Goal: Task Accomplishment & Management: Use online tool/utility

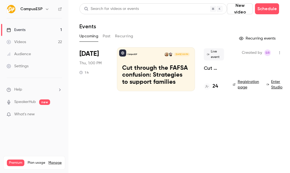
click at [107, 40] on button "Past" at bounding box center [107, 36] width 8 height 9
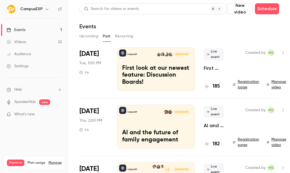
click at [133, 64] on div "CampusESP [DATE] 1:00 PM First look at our newest feature: Discussion Boards!" at bounding box center [156, 69] width 78 height 44
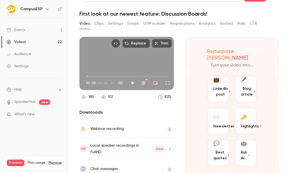
scroll to position [13, 0]
click at [245, 24] on button "Polls" at bounding box center [241, 23] width 8 height 9
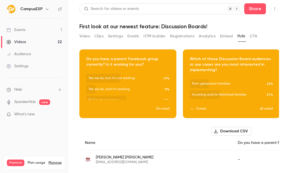
click at [259, 34] on div "Video Clips Settings Emails UTM builder Registrations Analytics Embed Polls CTA" at bounding box center [179, 37] width 200 height 11
click at [257, 35] on button "CTA" at bounding box center [253, 36] width 7 height 9
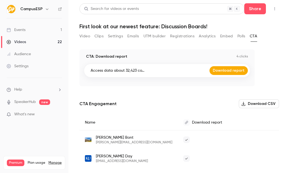
click at [156, 40] on button "UTM builder" at bounding box center [155, 36] width 22 height 9
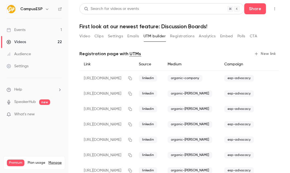
click at [178, 36] on button "Registrations" at bounding box center [182, 36] width 24 height 9
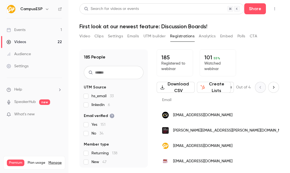
click at [131, 36] on button "Emails" at bounding box center [133, 36] width 12 height 9
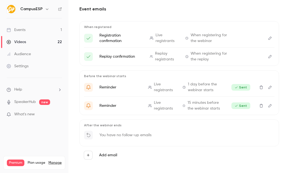
scroll to position [44, 0]
click at [25, 27] on link "Events 1" at bounding box center [34, 30] width 68 height 12
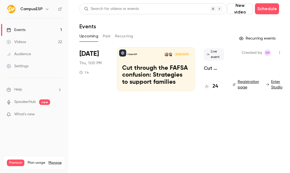
click at [119, 58] on div "CampusESP Oct 16, 1:00 PM Cut through the FAFSA confusion: Strategies to suppor…" at bounding box center [156, 69] width 78 height 44
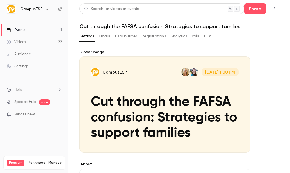
click at [105, 36] on button "Emails" at bounding box center [105, 36] width 12 height 9
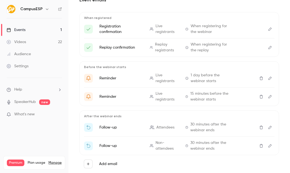
scroll to position [67, 0]
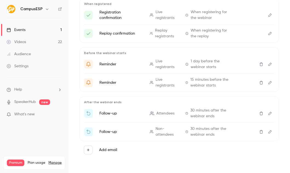
click at [262, 113] on icon "Delete" at bounding box center [261, 113] width 4 height 4
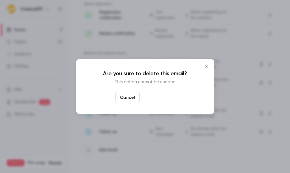
click at [157, 98] on button "Yes, delete" at bounding box center [158, 97] width 33 height 11
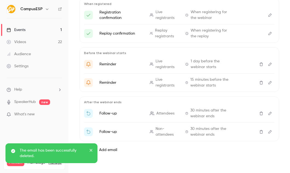
scroll to position [48, 0]
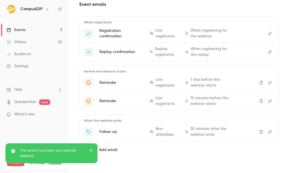
click at [262, 132] on icon "Delete" at bounding box center [261, 132] width 4 height 4
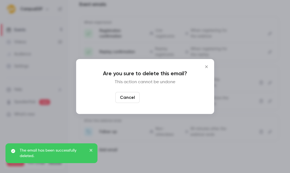
click at [163, 101] on button "Yes, delete" at bounding box center [158, 97] width 33 height 11
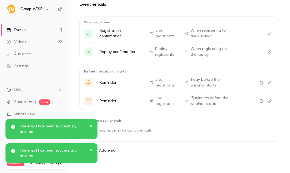
scroll to position [0, 0]
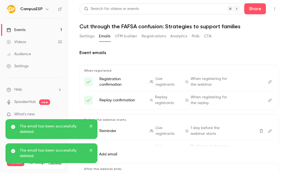
click at [42, 29] on link "Events 1" at bounding box center [34, 30] width 68 height 12
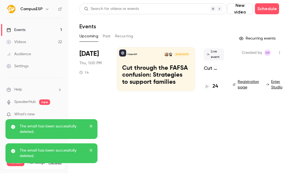
click at [104, 36] on button "Past" at bounding box center [107, 36] width 8 height 9
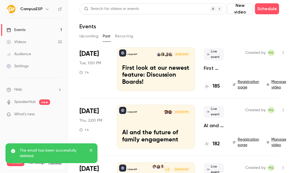
click at [96, 58] on div "Sep 16 Tue, 1:00 PM 1 h" at bounding box center [93, 69] width 29 height 44
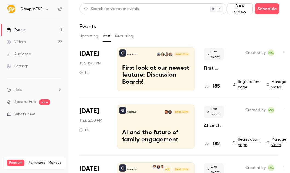
click at [173, 49] on div "CampusESP [DATE] 1:00 PM First look at our newest feature: Discussion Boards!" at bounding box center [156, 69] width 78 height 44
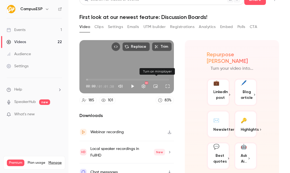
scroll to position [13, 0]
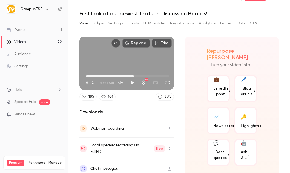
type input "******"
drag, startPoint x: 86, startPoint y: 75, endPoint x: 134, endPoint y: 68, distance: 48.9
click at [135, 75] on span "35:28" at bounding box center [134, 76] width 2 height 2
click at [100, 22] on button "Clips" at bounding box center [99, 23] width 9 height 9
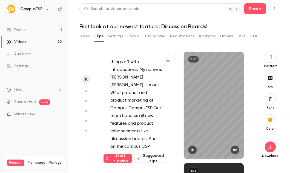
scroll to position [429, 0]
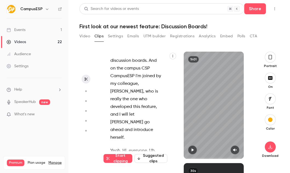
click at [117, 33] on button "Settings" at bounding box center [115, 36] width 15 height 9
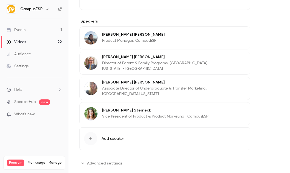
scroll to position [238, 0]
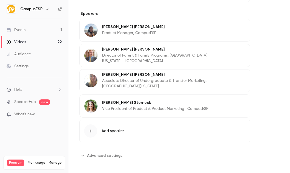
click at [93, 157] on span "Advanced settings" at bounding box center [104, 155] width 35 height 6
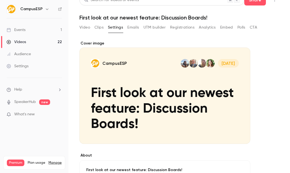
scroll to position [0, 0]
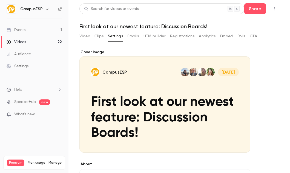
click at [135, 38] on button "Emails" at bounding box center [133, 36] width 12 height 9
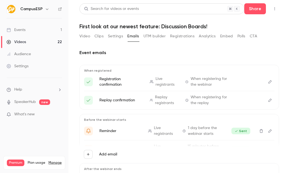
click at [209, 37] on button "Analytics" at bounding box center [207, 36] width 17 height 9
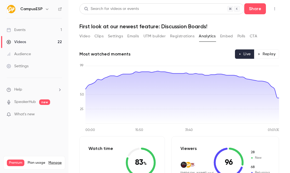
click at [231, 33] on button "Embed" at bounding box center [226, 36] width 13 height 9
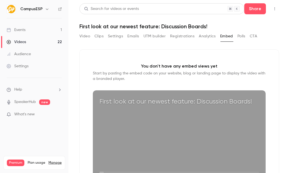
click at [77, 32] on main "Search for videos or events Share First look at our newest feature: Discussion …" at bounding box center [179, 86] width 222 height 173
click at [82, 38] on button "Video" at bounding box center [84, 36] width 11 height 9
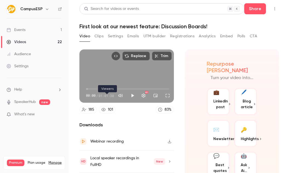
scroll to position [13, 0]
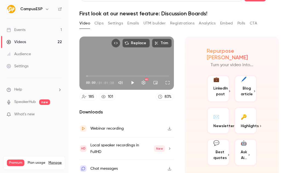
click at [115, 166] on div "Chat messages" at bounding box center [103, 168] width 27 height 7
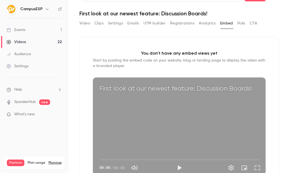
click at [24, 38] on link "Videos 22" at bounding box center [34, 42] width 68 height 12
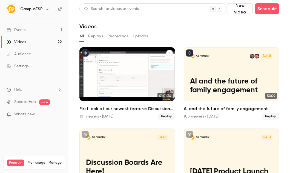
click at [165, 116] on span "Replay" at bounding box center [166, 116] width 17 height 7
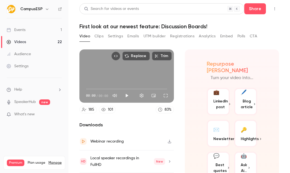
scroll to position [13, 0]
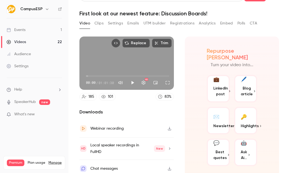
click at [110, 97] on div "101" at bounding box center [110, 97] width 5 height 6
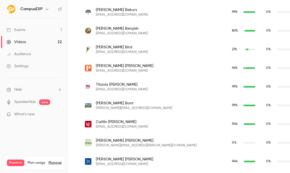
scroll to position [504, 0]
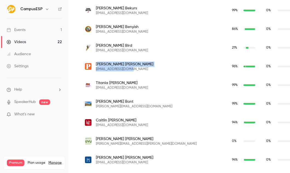
drag, startPoint x: 130, startPoint y: 69, endPoint x: 98, endPoint y: 62, distance: 32.7
click at [98, 62] on div "Elizabeth Bishop estevens@pacific.edu" at bounding box center [153, 66] width 136 height 10
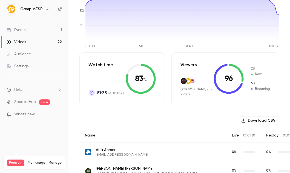
scroll to position [0, 0]
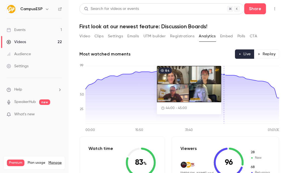
click at [223, 97] on icon at bounding box center [182, 97] width 194 height 52
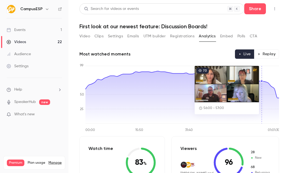
click at [262, 93] on icon at bounding box center [182, 97] width 194 height 52
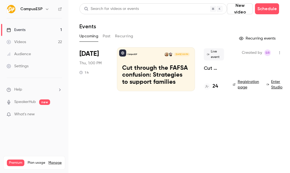
click at [103, 35] on button "Past" at bounding box center [107, 36] width 8 height 9
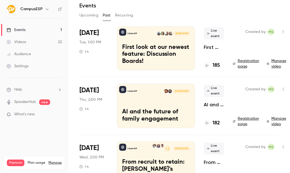
scroll to position [20, 0]
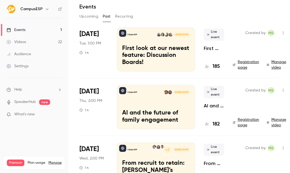
click at [158, 46] on p "First look at our newest feature: Discussion Boards!" at bounding box center [156, 55] width 68 height 21
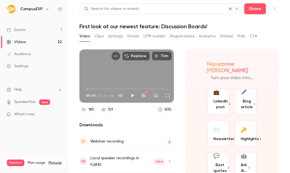
click at [129, 96] on button "Play" at bounding box center [132, 95] width 11 height 11
type input "***"
click at [162, 58] on button "Trim" at bounding box center [162, 55] width 20 height 9
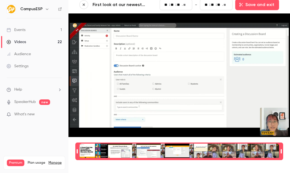
scroll to position [5, 0]
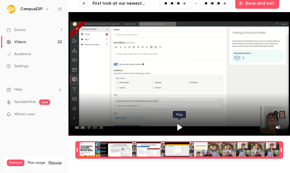
click at [179, 128] on icon "Play" at bounding box center [179, 127] width 5 height 6
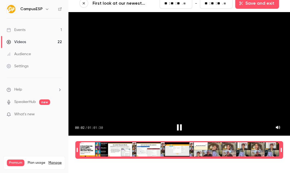
type input "*"
type input "**"
type input "*"
type input "**"
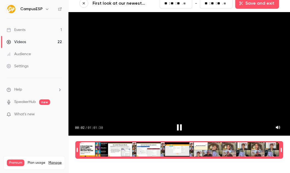
type input "**"
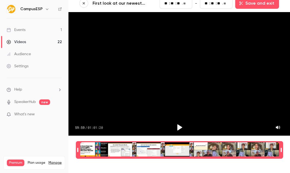
type input "**"
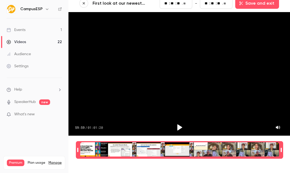
type input "**"
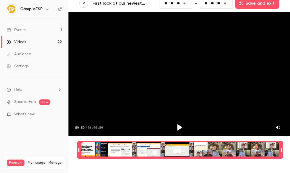
type input "**"
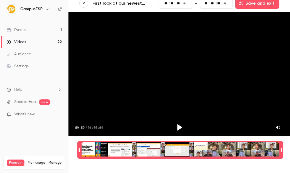
type input "**"
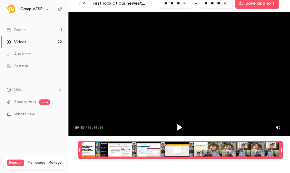
type input "**"
drag, startPoint x: 79, startPoint y: 148, endPoint x: 82, endPoint y: 149, distance: 3.0
click at [176, 127] on icon "Play" at bounding box center [179, 127] width 8 height 8
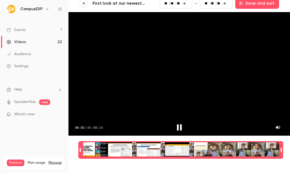
click at [183, 129] on icon "Pause" at bounding box center [179, 127] width 8 height 8
click at [183, 129] on icon "Play" at bounding box center [179, 127] width 8 height 8
click at [176, 127] on icon "Pause" at bounding box center [179, 127] width 8 height 8
click at [176, 128] on icon "Play" at bounding box center [179, 127] width 8 height 8
click at [176, 128] on icon "Pause" at bounding box center [179, 127] width 8 height 8
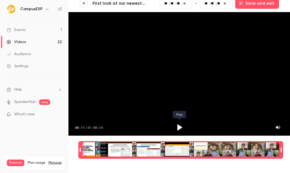
click at [176, 128] on icon "Play" at bounding box center [179, 127] width 8 height 8
click at [176, 128] on icon "Pause" at bounding box center [179, 127] width 8 height 8
type input "**"
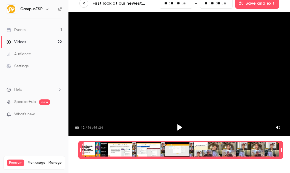
type input "**"
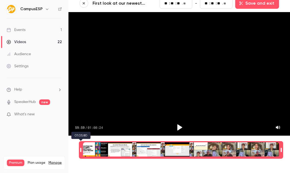
type input "**"
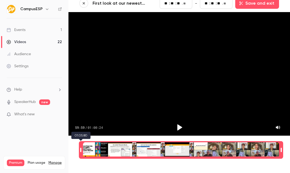
type input "**"
click at [83, 147] on div "Time range seconds start time" at bounding box center [81, 149] width 4 height 16
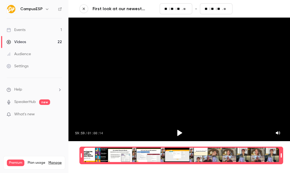
click at [248, 12] on button "Save and exit" at bounding box center [257, 8] width 44 height 11
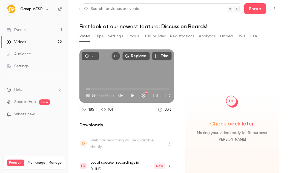
scroll to position [17, 0]
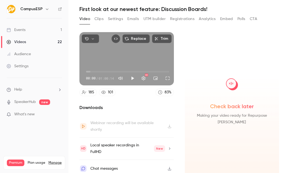
click at [254, 19] on button "CTA" at bounding box center [253, 19] width 7 height 9
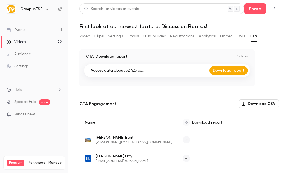
click at [227, 33] on button "Embed" at bounding box center [226, 36] width 13 height 9
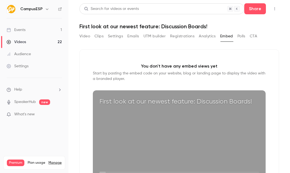
scroll to position [55, 0]
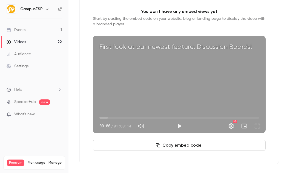
click at [167, 145] on button "Copy embed code" at bounding box center [179, 144] width 173 height 11
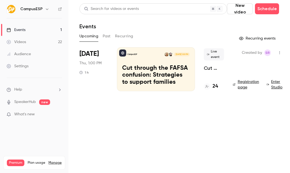
click at [103, 38] on button "Past" at bounding box center [107, 36] width 8 height 9
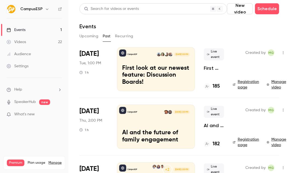
click at [249, 80] on link "Registration page" at bounding box center [246, 84] width 27 height 11
